Goal: Information Seeking & Learning: Learn about a topic

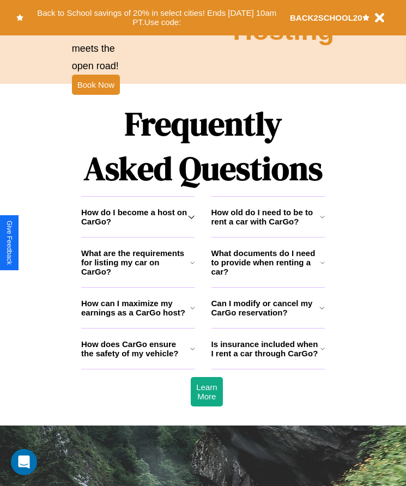
scroll to position [1420, 0]
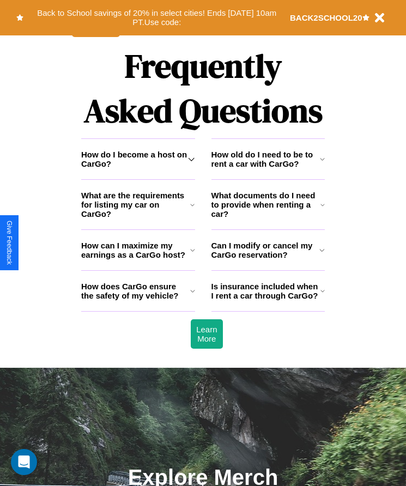
click at [267, 259] on h3 "Can I modify or cancel my CarGo reservation?" at bounding box center [265, 250] width 108 height 19
click at [322, 254] on icon at bounding box center [321, 249] width 5 height 9
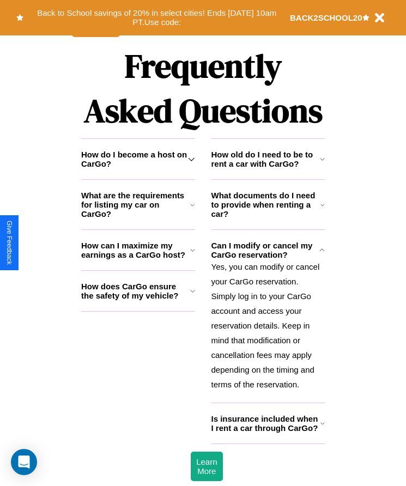
click at [138, 259] on h3 "How can I maximize my earnings as a CarGo host?" at bounding box center [135, 250] width 109 height 19
click at [192, 295] on icon at bounding box center [192, 290] width 5 height 9
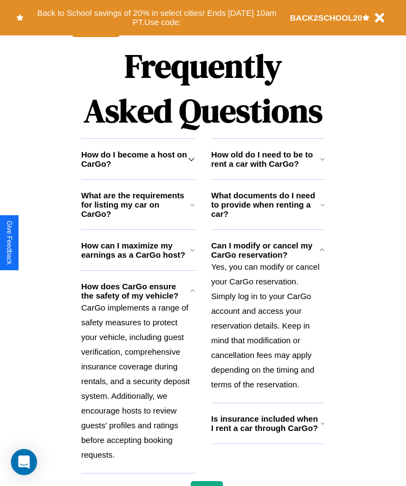
click at [267, 168] on h3 "How old do I need to be to rent a car with CarGo?" at bounding box center [265, 159] width 108 height 19
click at [192, 209] on icon at bounding box center [192, 204] width 4 height 9
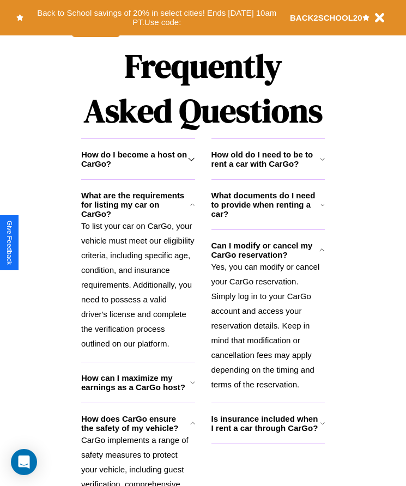
click at [138, 168] on h3 "How do I become a host on CarGo?" at bounding box center [134, 159] width 107 height 19
